Goal: Task Accomplishment & Management: Use online tool/utility

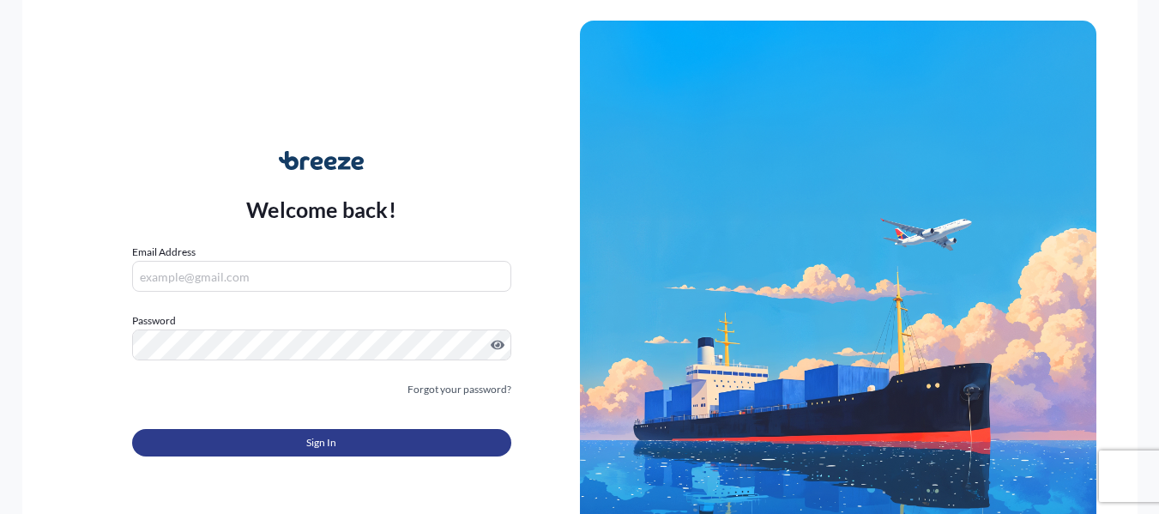
type input "[PERSON_NAME][EMAIL_ADDRESS][DOMAIN_NAME]"
click at [333, 436] on span "Sign In" at bounding box center [321, 442] width 30 height 17
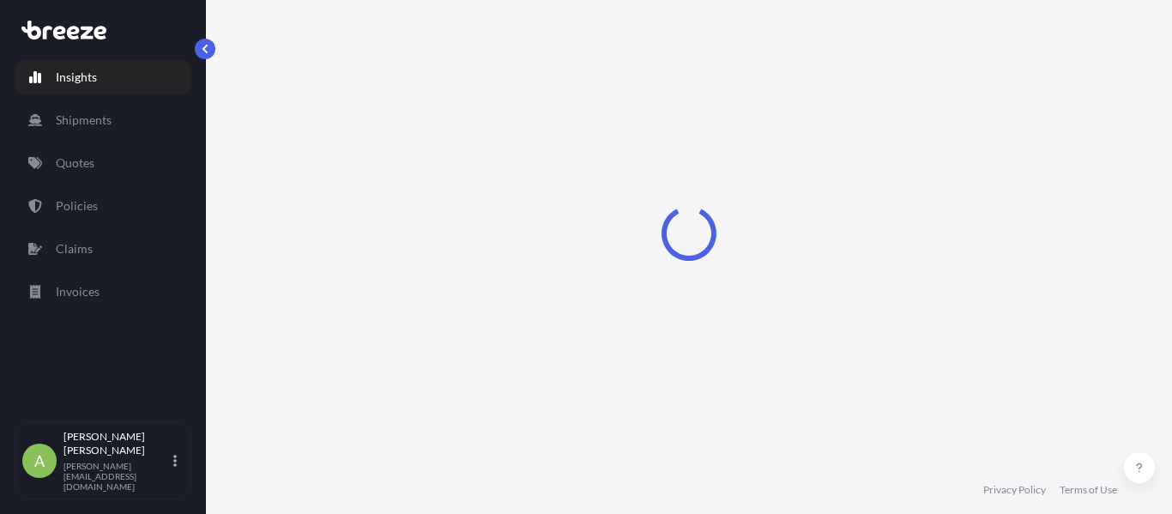
select select "2025"
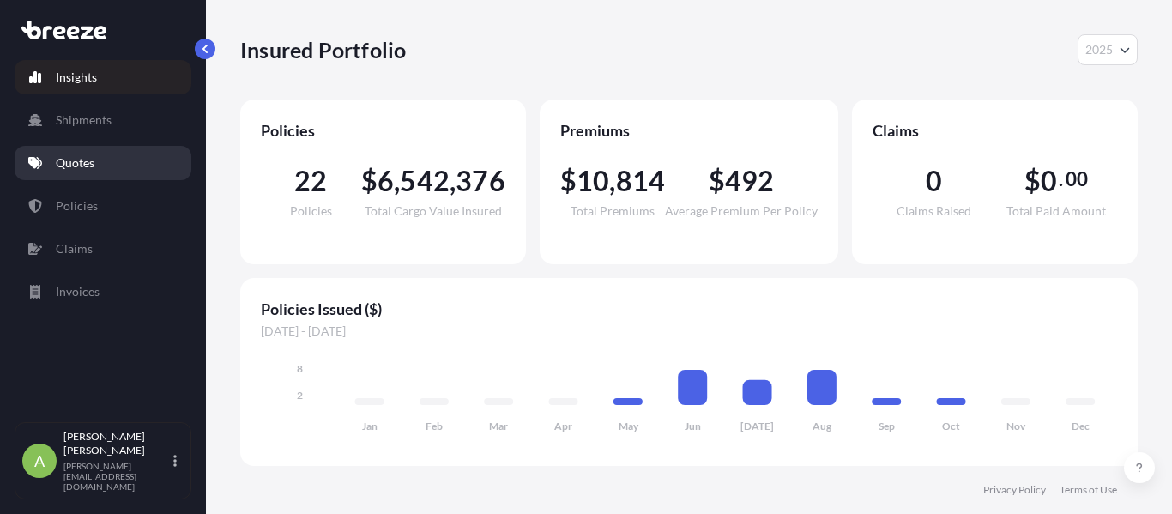
click at [124, 160] on link "Quotes" at bounding box center [103, 163] width 177 height 34
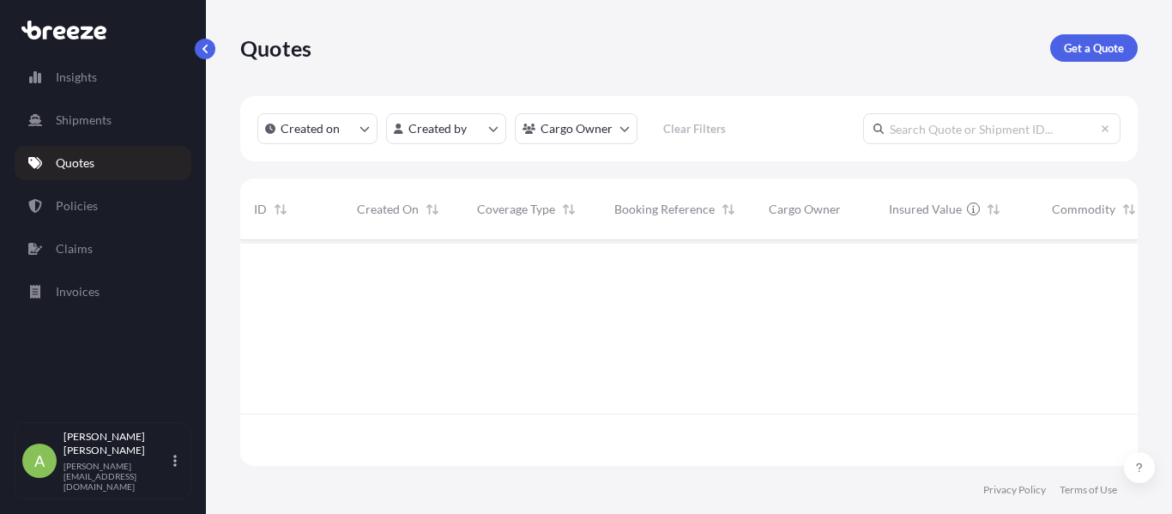
scroll to position [275, 885]
